Goal: Navigation & Orientation: Find specific page/section

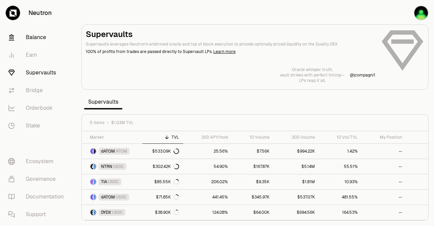
click at [32, 34] on link "Balance" at bounding box center [38, 37] width 71 height 18
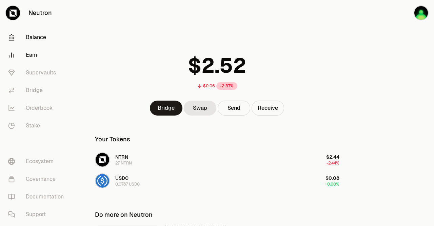
click at [23, 56] on link "Earn" at bounding box center [38, 55] width 71 height 18
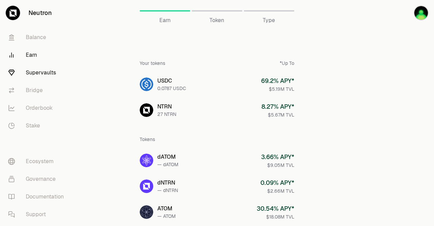
click at [42, 75] on link "Supervaults" at bounding box center [38, 73] width 71 height 18
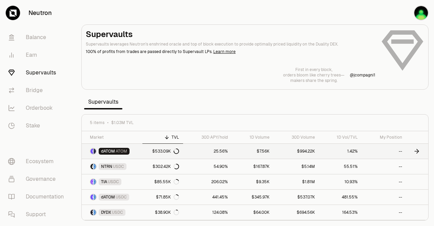
click at [217, 152] on link "25.56%" at bounding box center [207, 151] width 49 height 15
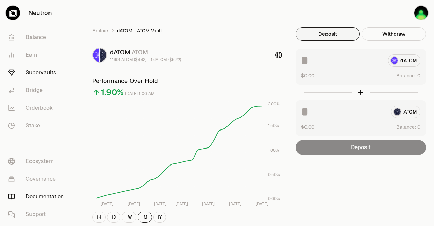
click at [55, 194] on link "Documentation" at bounding box center [38, 197] width 71 height 18
